Goal: Task Accomplishment & Management: Use online tool/utility

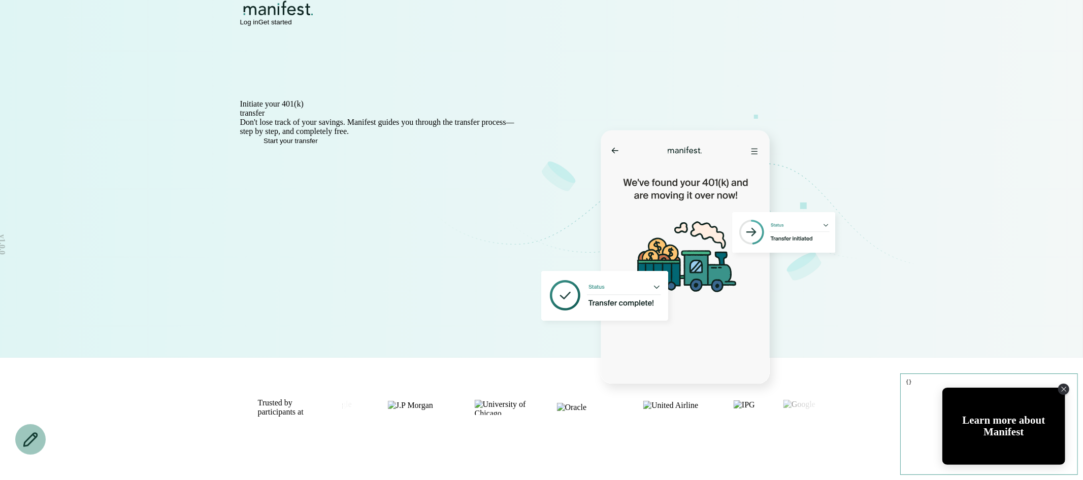
click at [258, 24] on span "Log in" at bounding box center [249, 22] width 18 height 8
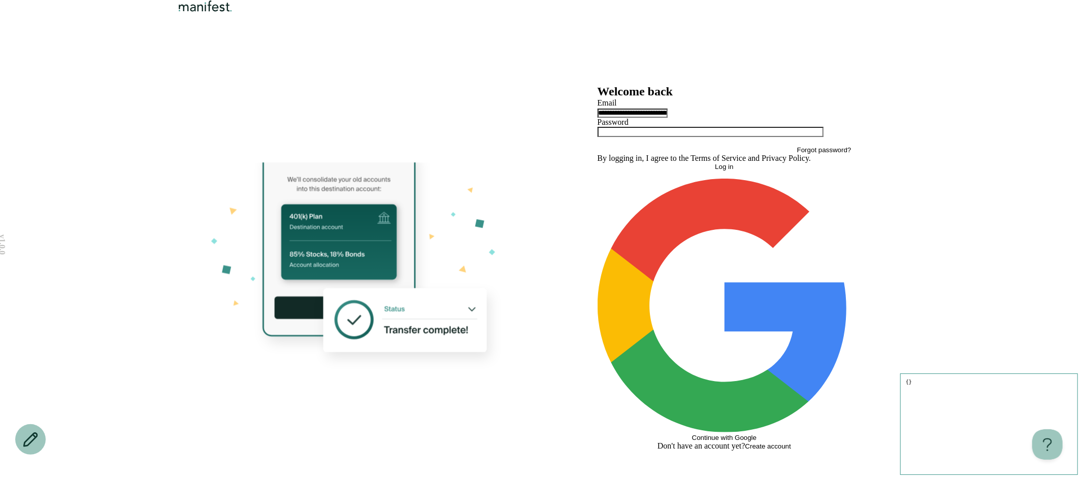
click at [673, 171] on button "Log in" at bounding box center [725, 167] width 254 height 8
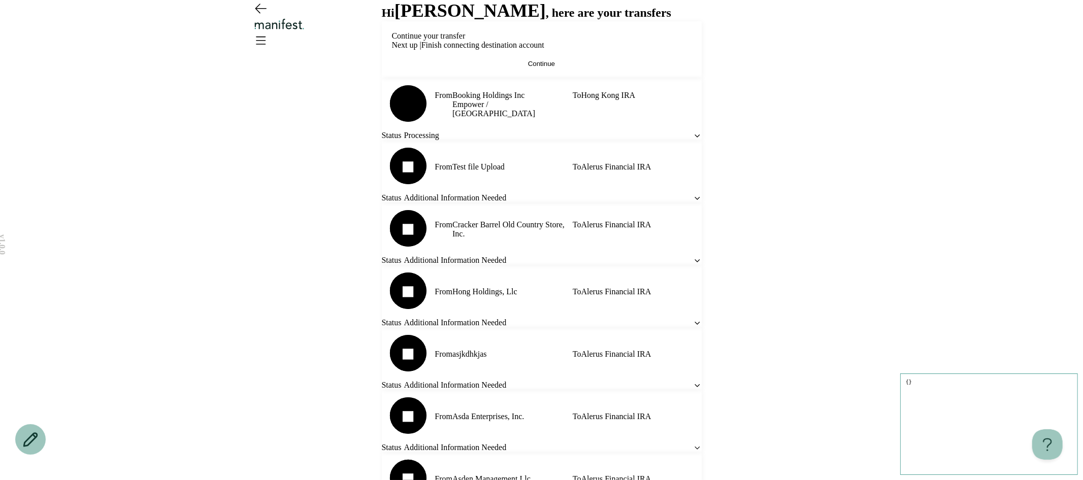
click at [528, 68] on span "Continue" at bounding box center [541, 64] width 27 height 8
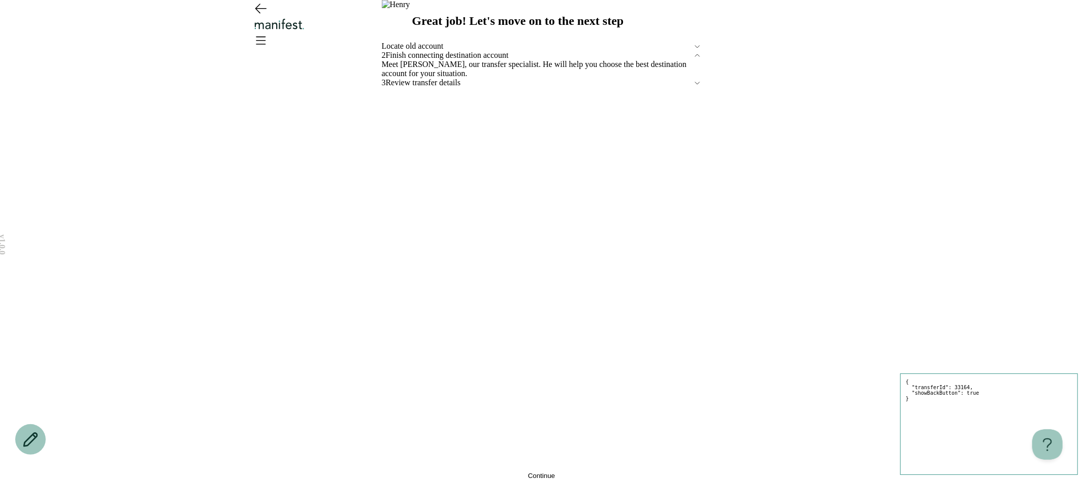
click at [568, 472] on button "Continue" at bounding box center [542, 476] width 320 height 8
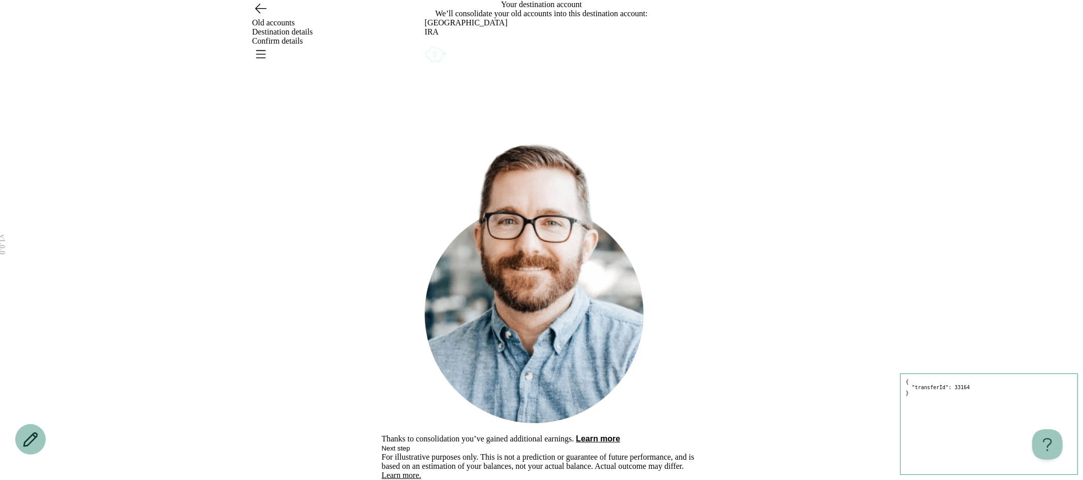
click at [425, 44] on icon "Account options" at bounding box center [425, 44] width 0 height 0
click at [462, 54] on button "Remove" at bounding box center [448, 51] width 25 height 8
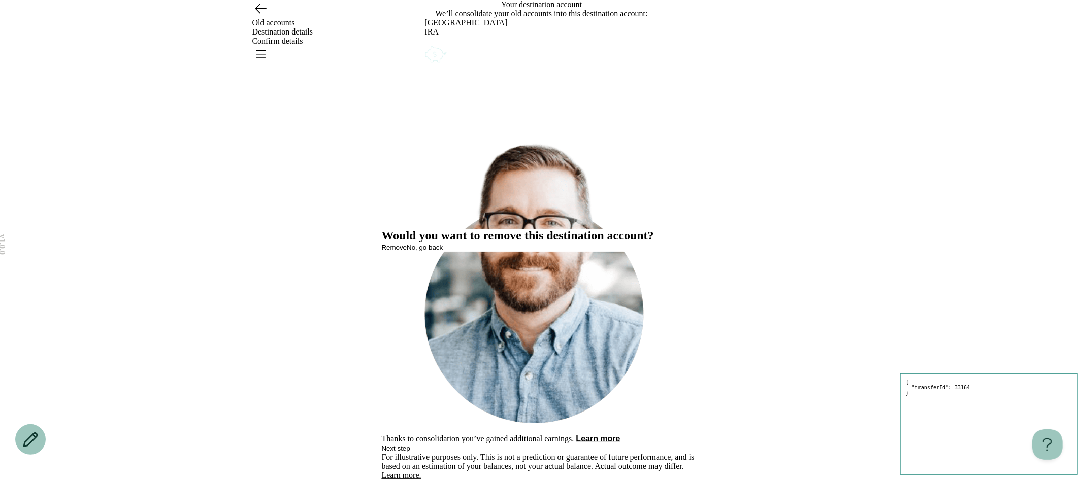
click at [407, 251] on span "Remove" at bounding box center [394, 248] width 25 height 8
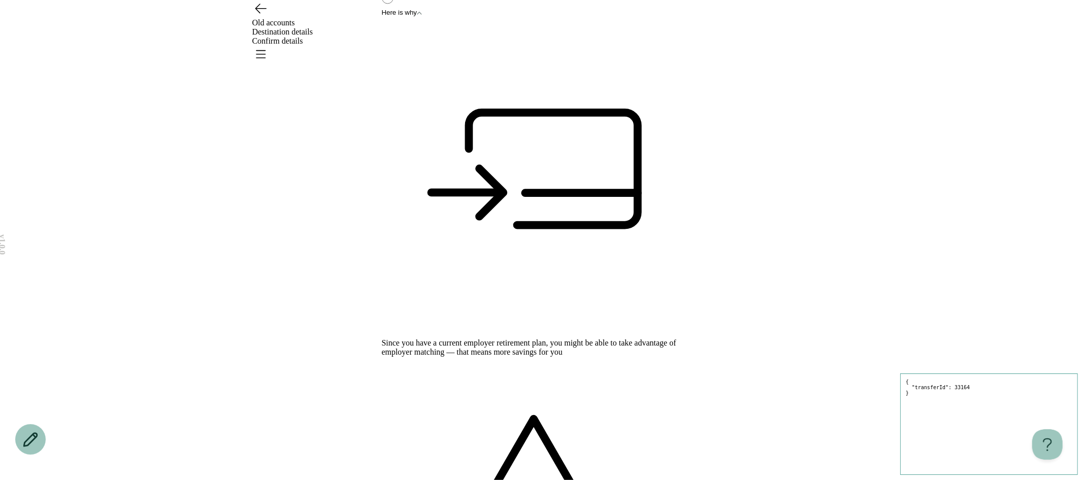
scroll to position [75, 0]
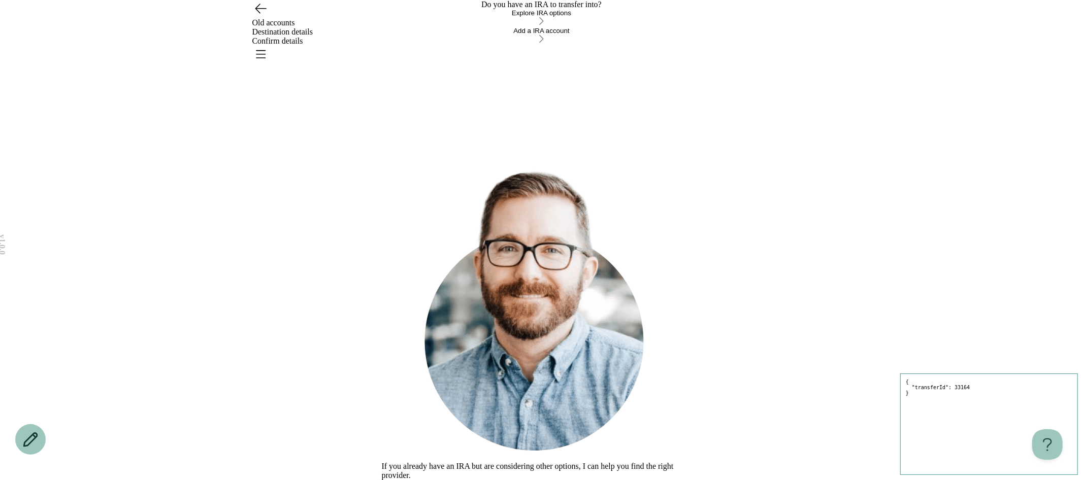
click at [542, 27] on button "Explore IRA options" at bounding box center [542, 18] width 320 height 18
